Goal: Task Accomplishment & Management: Manage account settings

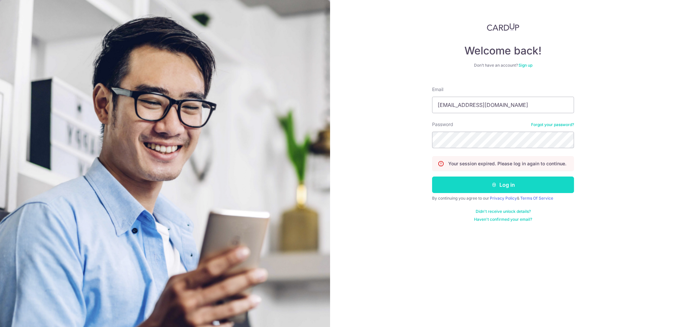
click at [493, 183] on icon "submit" at bounding box center [494, 184] width 5 height 5
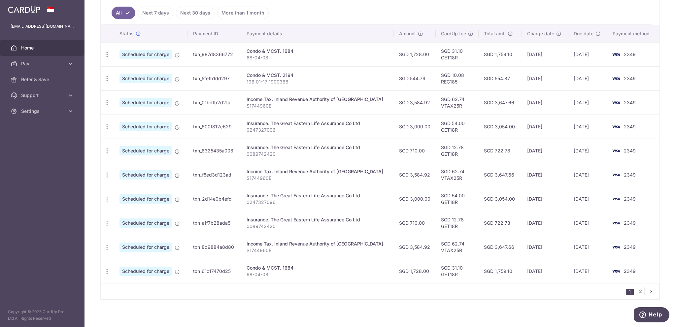
scroll to position [181, 0]
